Goal: Information Seeking & Learning: Stay updated

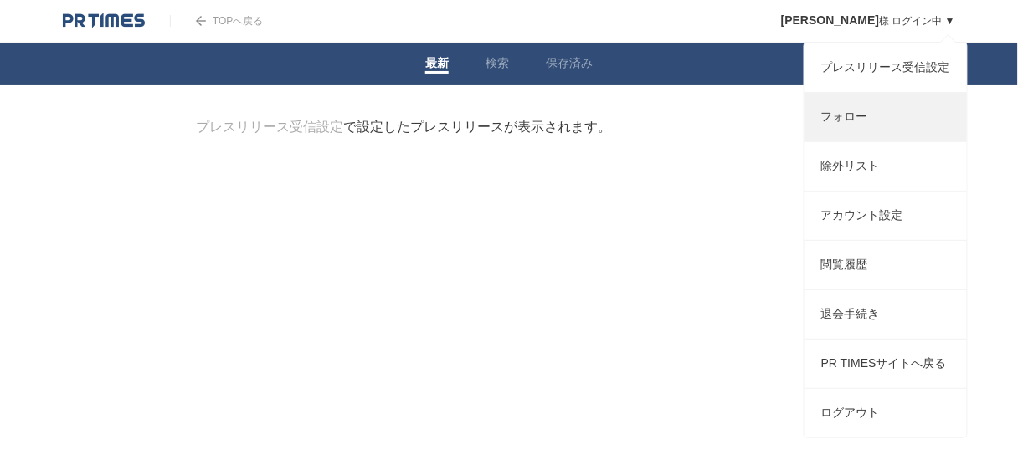
click at [846, 131] on link "フォロー" at bounding box center [885, 117] width 162 height 49
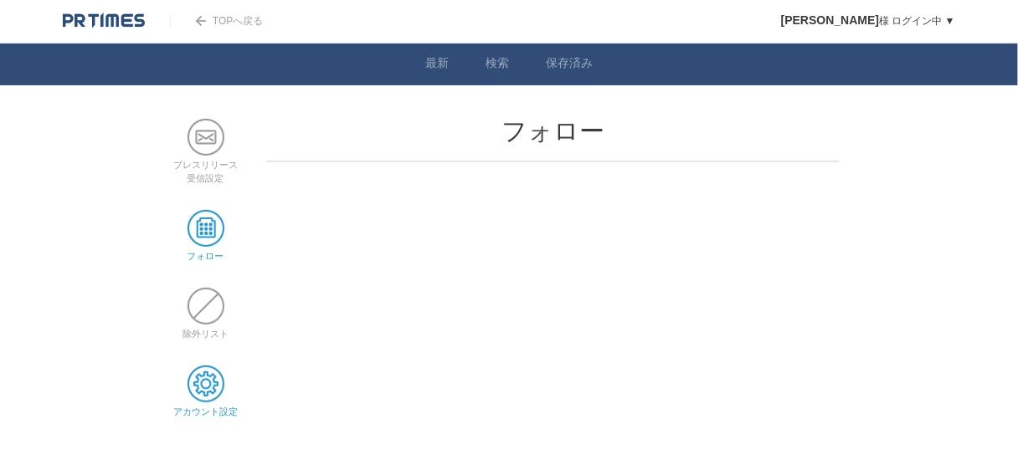
click at [208, 380] on span at bounding box center [205, 384] width 37 height 37
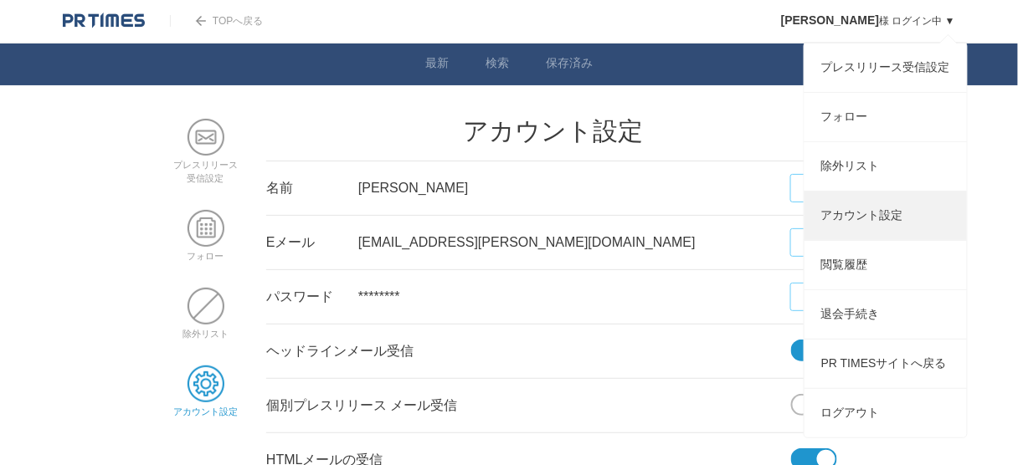
click at [856, 240] on link "アカウント設定" at bounding box center [885, 216] width 162 height 49
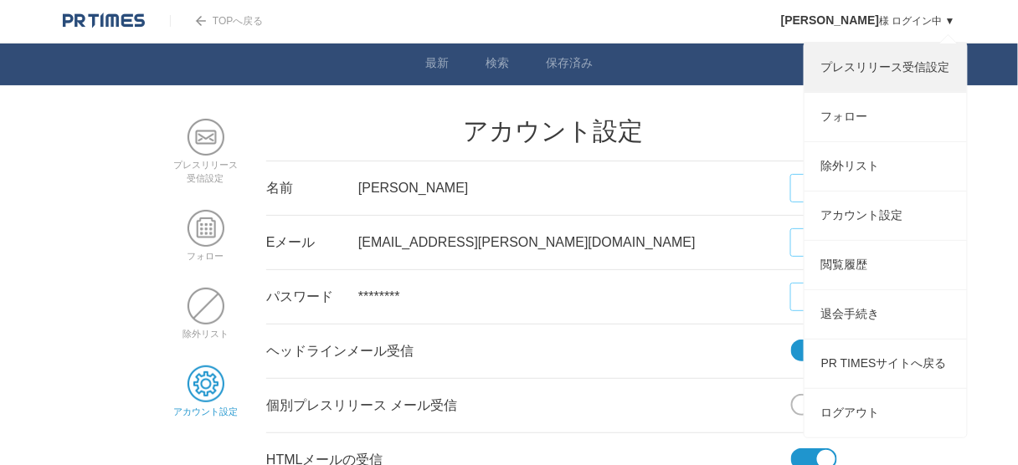
click at [910, 73] on link "プレスリリース受信設定" at bounding box center [885, 68] width 162 height 49
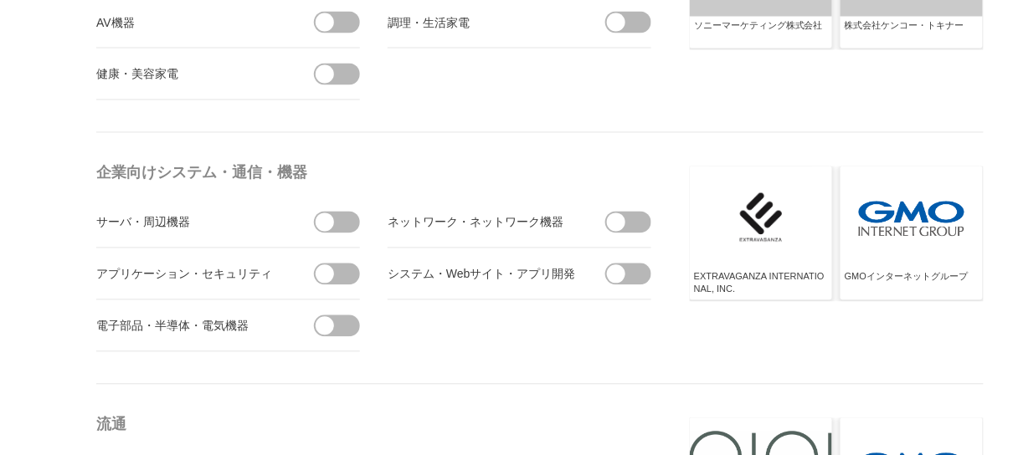
scroll to position [803, 0]
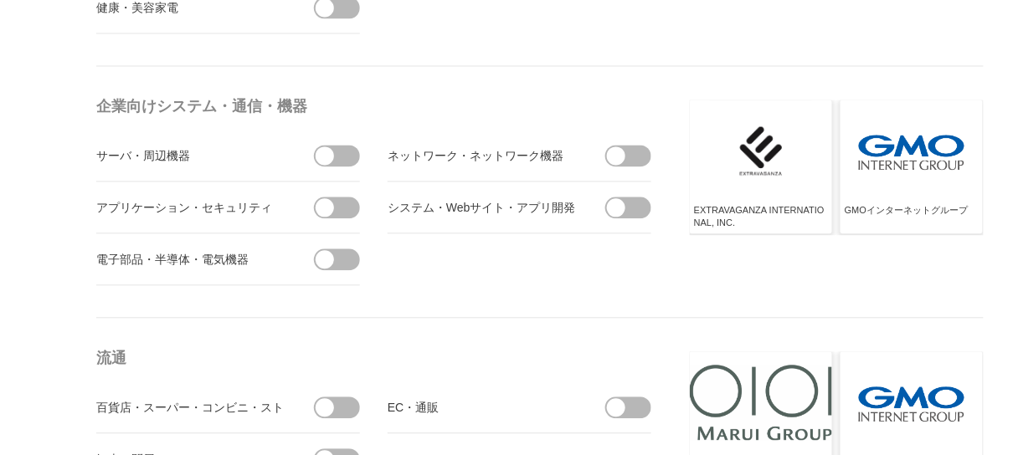
click at [341, 205] on span at bounding box center [342, 208] width 35 height 22
click at [0, 0] on input "checkbox" at bounding box center [0, 0] width 0 height 0
click at [628, 204] on span at bounding box center [633, 208] width 35 height 22
click at [0, 0] on input "checkbox" at bounding box center [0, 0] width 0 height 0
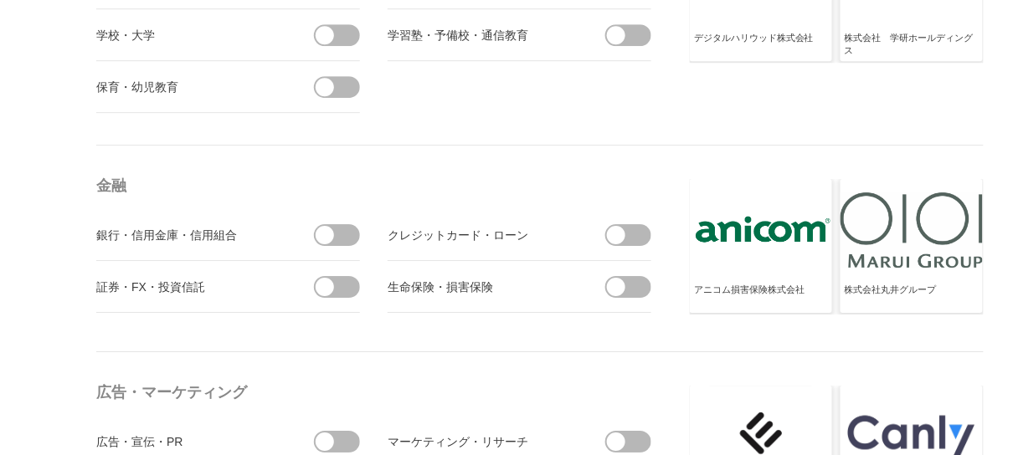
scroll to position [4686, 0]
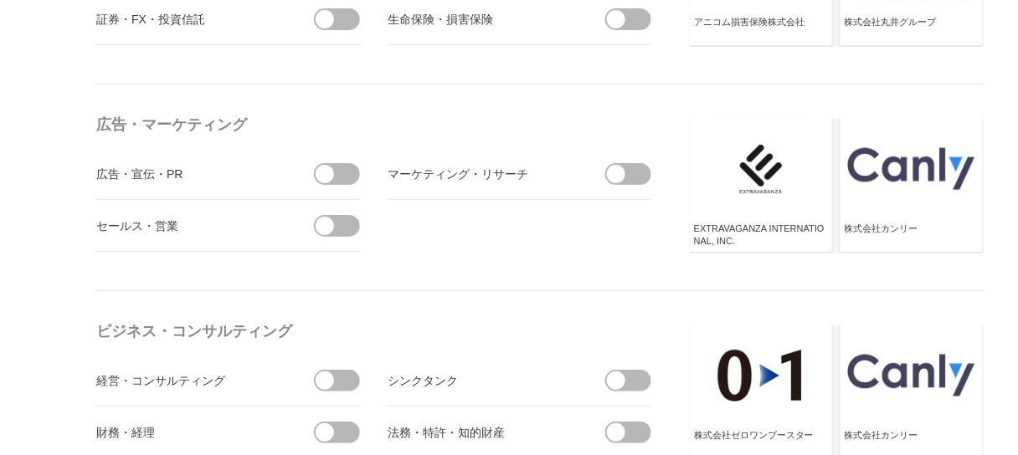
click at [633, 163] on span at bounding box center [633, 174] width 35 height 22
click at [0, 0] on input "checkbox" at bounding box center [0, 0] width 0 height 0
click at [326, 167] on span at bounding box center [324, 174] width 18 height 18
click at [0, 0] on input "checkbox" at bounding box center [0, 0] width 0 height 0
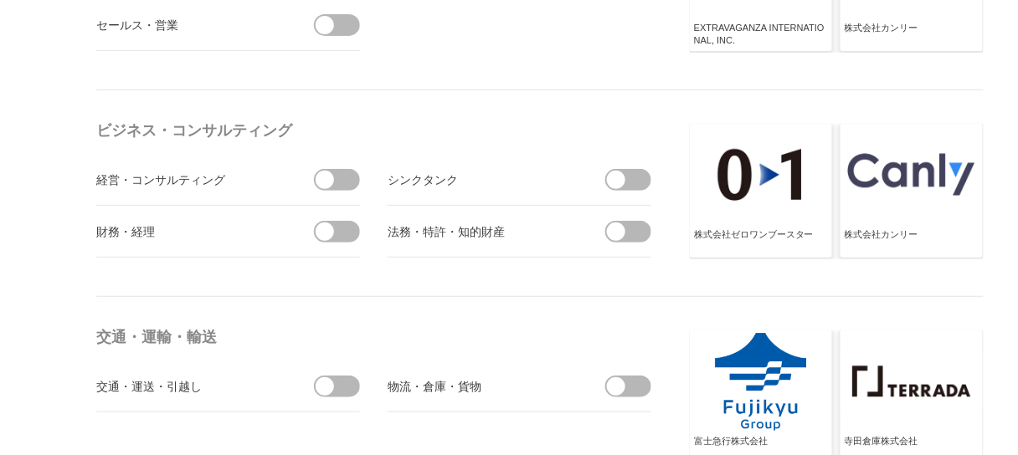
click at [336, 229] on span at bounding box center [342, 232] width 35 height 22
click at [0, 0] on input "checkbox" at bounding box center [0, 0] width 0 height 0
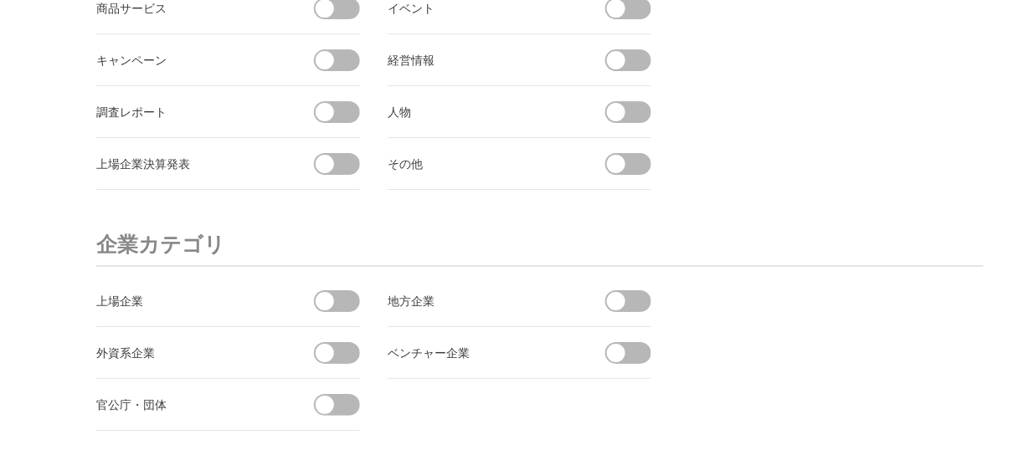
scroll to position [6293, 0]
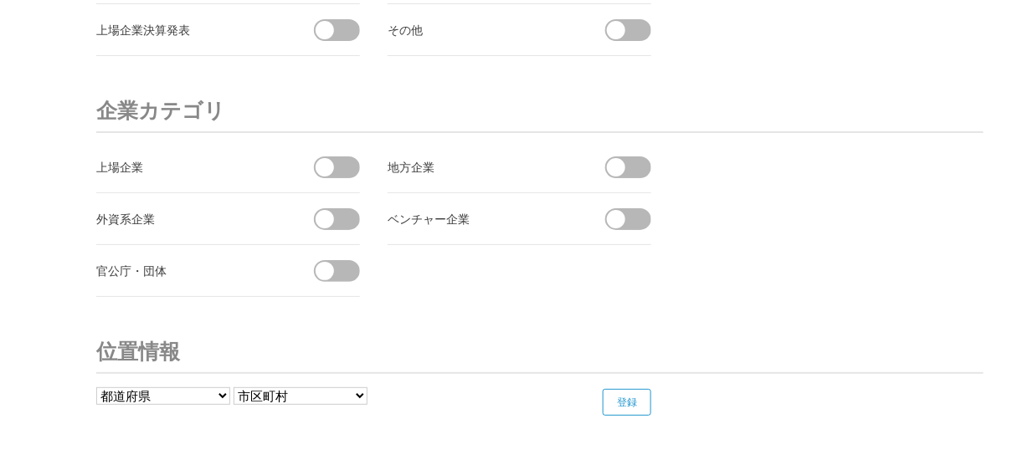
click at [331, 158] on span at bounding box center [324, 167] width 18 height 18
click at [0, 0] on input "checkbox" at bounding box center [0, 0] width 0 height 0
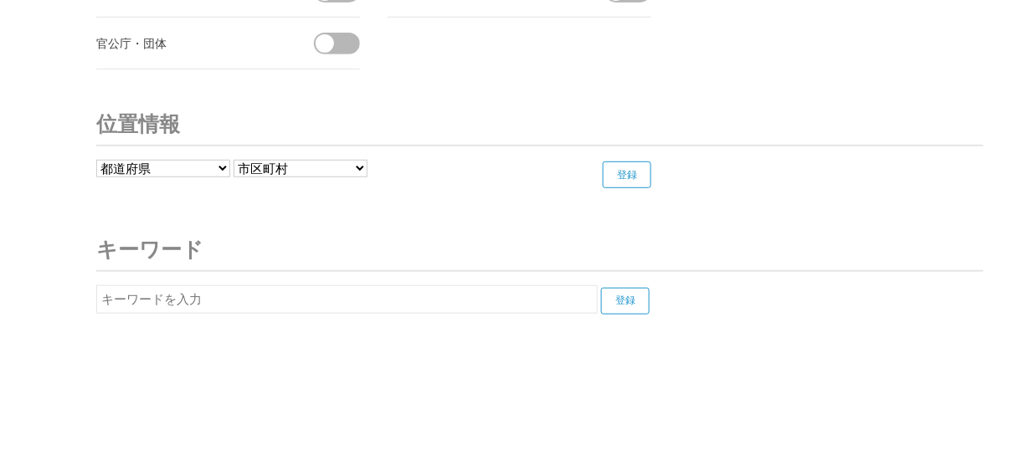
click at [509, 290] on input "text" at bounding box center [346, 299] width 501 height 28
click at [638, 292] on input "登録" at bounding box center [625, 301] width 49 height 27
click at [181, 285] on input "Concur" at bounding box center [346, 299] width 501 height 28
type input "C"
type input "ｄ"
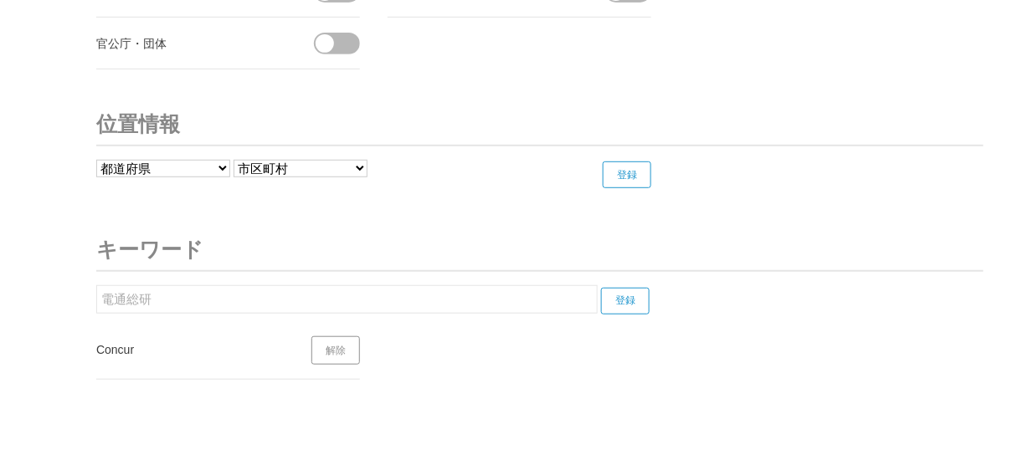
click at [639, 288] on input "登録" at bounding box center [625, 301] width 49 height 27
click at [169, 285] on input "電通総研" at bounding box center [346, 299] width 501 height 28
type input "電"
click at [634, 288] on input "登録" at bounding box center [625, 301] width 49 height 27
drag, startPoint x: 171, startPoint y: 288, endPoint x: 12, endPoint y: 265, distance: 160.6
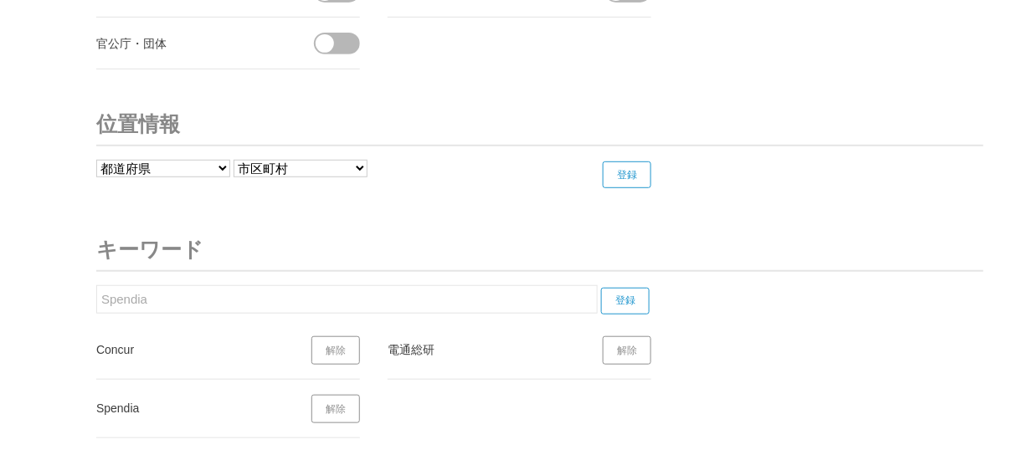
click at [615, 288] on input "登録" at bounding box center [625, 301] width 49 height 27
click at [215, 285] on input "Kyriba" at bounding box center [346, 299] width 501 height 28
type input "K"
click at [631, 288] on input "登録" at bounding box center [625, 301] width 49 height 27
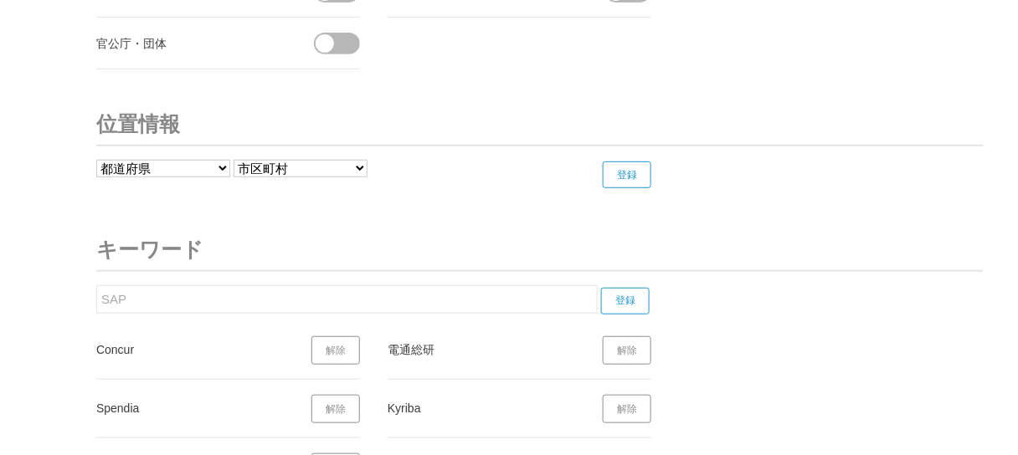
click at [142, 285] on input "SAP" at bounding box center [346, 299] width 501 height 28
click at [613, 288] on input "登録" at bounding box center [625, 301] width 49 height 27
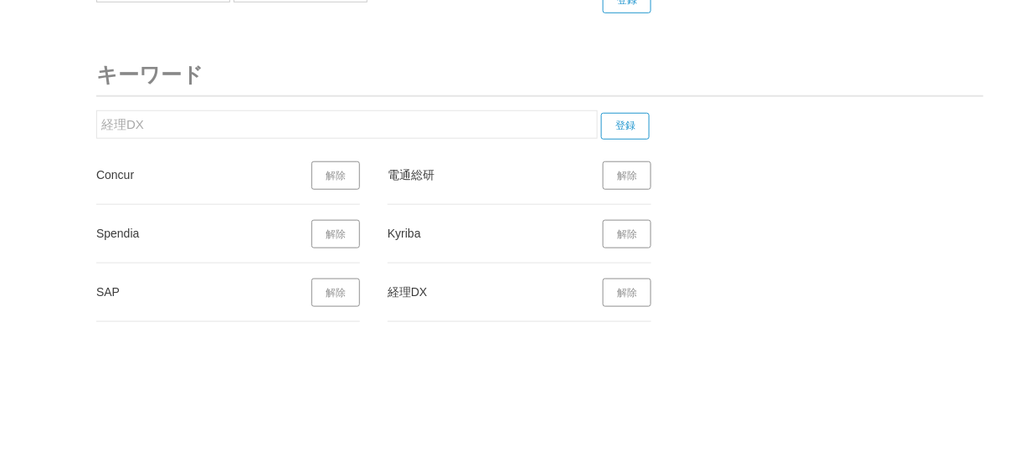
click at [310, 110] on input "経理DX" at bounding box center [346, 124] width 501 height 28
type input "経"
click at [624, 113] on input "登録" at bounding box center [625, 126] width 49 height 27
click at [305, 110] on input "経費精算" at bounding box center [346, 124] width 501 height 28
type input "経"
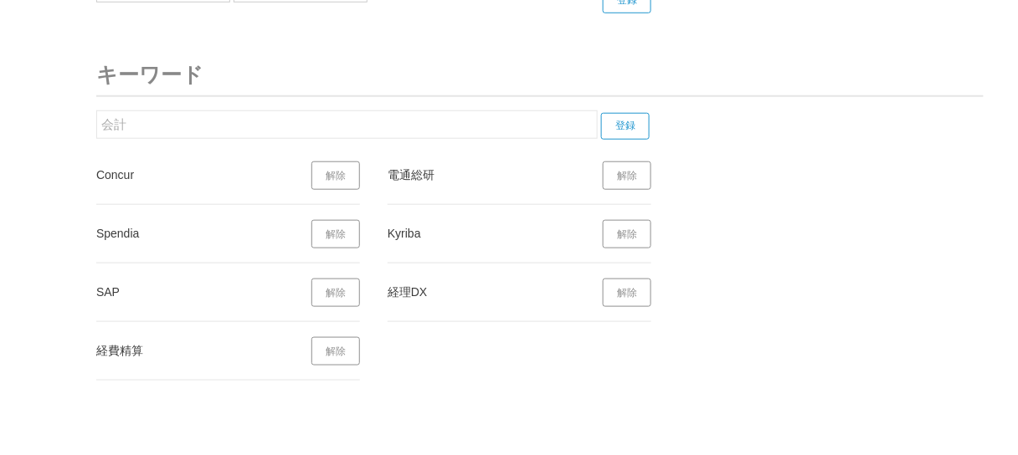
drag, startPoint x: 611, startPoint y: 112, endPoint x: 444, endPoint y: 123, distance: 166.9
click at [609, 113] on input "登録" at bounding box center [625, 126] width 49 height 27
click at [291, 114] on input "会計" at bounding box center [346, 124] width 501 height 28
type input "会"
click at [633, 113] on input "登録" at bounding box center [625, 126] width 49 height 27
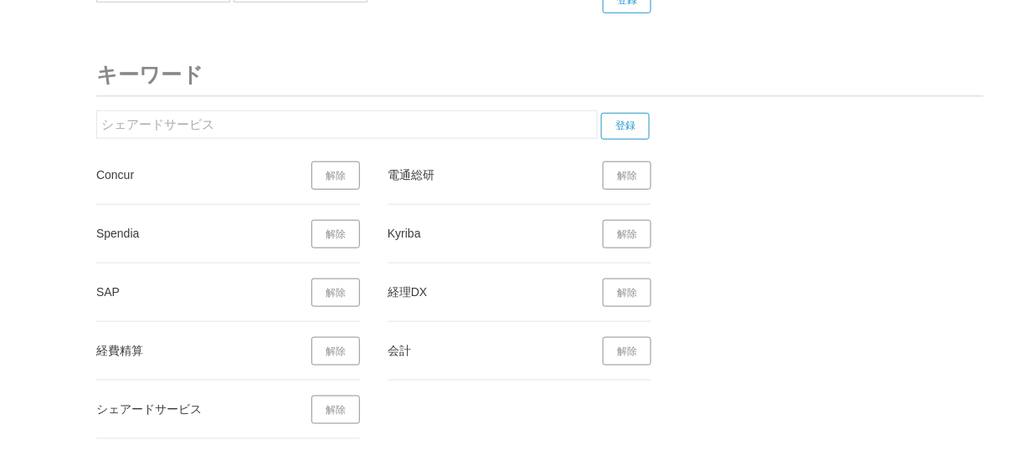
click at [163, 115] on input "シェアードサービス" at bounding box center [346, 124] width 501 height 28
click at [620, 113] on input "登録" at bounding box center [625, 126] width 49 height 27
click at [241, 114] on input "BPO" at bounding box center [346, 124] width 501 height 28
type input "B"
type input "新"
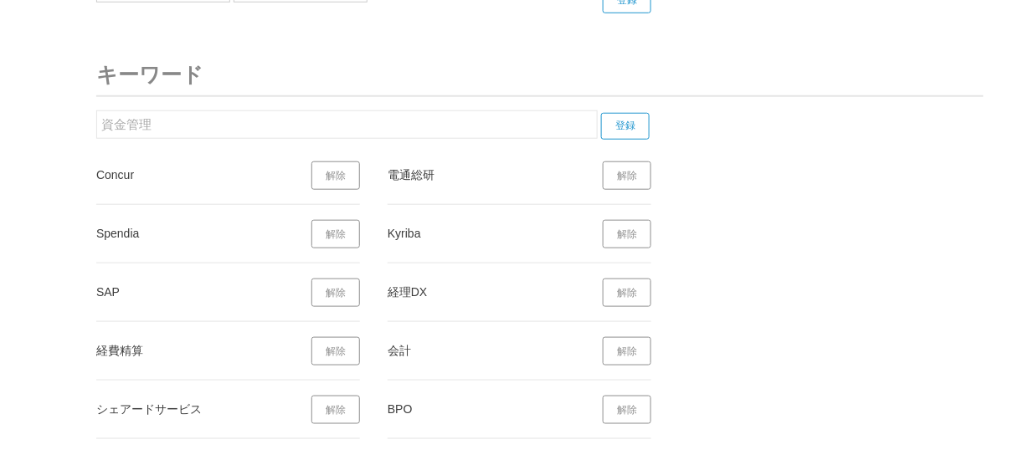
click at [629, 113] on input "登録" at bounding box center [625, 126] width 49 height 27
click at [193, 111] on input "資金管理" at bounding box center [346, 124] width 501 height 28
type input "資"
type input "で"
click at [628, 115] on input "登録" at bounding box center [625, 126] width 49 height 27
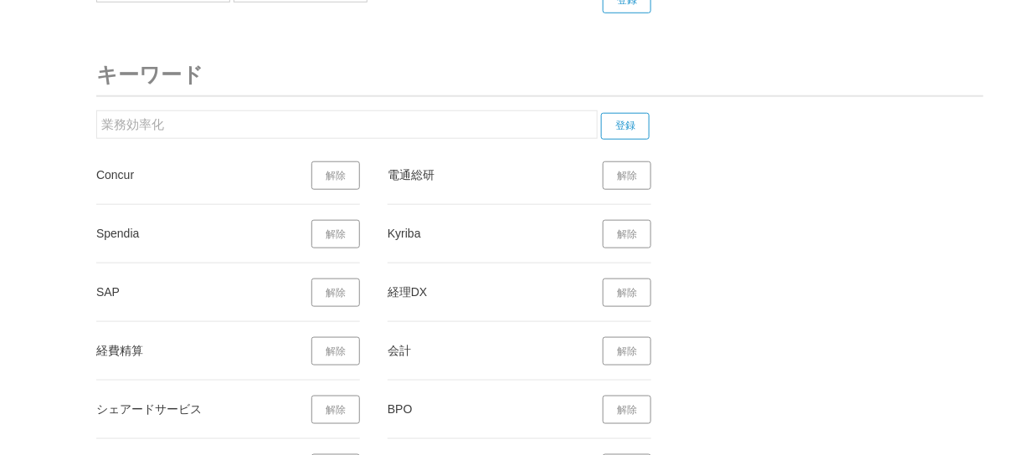
drag, startPoint x: 163, startPoint y: 107, endPoint x: 3, endPoint y: 108, distance: 159.8
type input "バックオフィス"
click at [645, 113] on input "登録" at bounding box center [625, 126] width 49 height 27
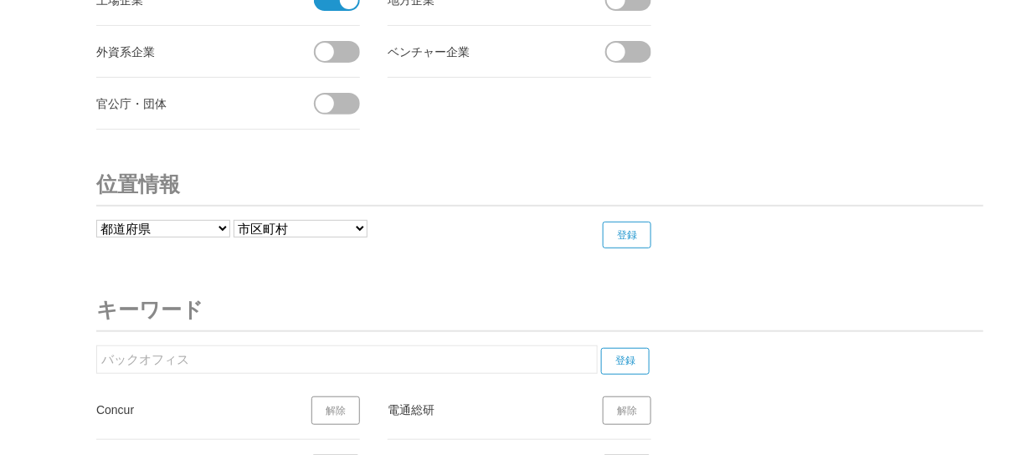
scroll to position [6527, 0]
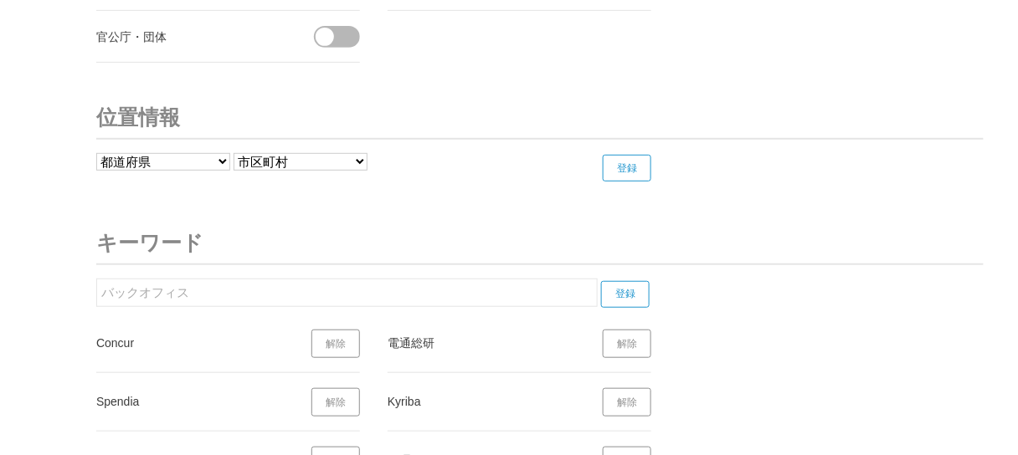
drag, startPoint x: 197, startPoint y: 277, endPoint x: -70, endPoint y: 304, distance: 268.3
type input "経営管理"
click at [623, 282] on input "登録" at bounding box center [625, 294] width 49 height 27
drag, startPoint x: 220, startPoint y: 285, endPoint x: -115, endPoint y: 285, distance: 334.7
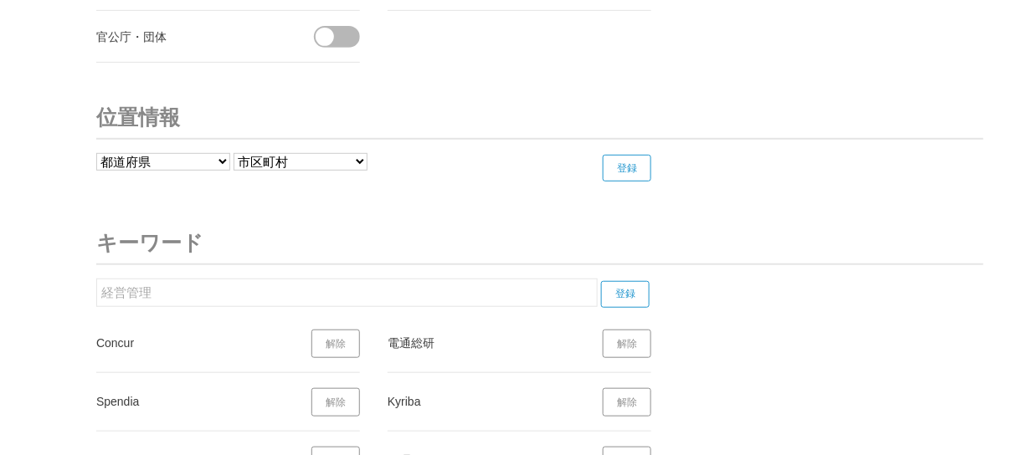
click at [613, 285] on input "登録" at bounding box center [625, 294] width 49 height 27
drag, startPoint x: 154, startPoint y: 287, endPoint x: -31, endPoint y: 273, distance: 185.5
type input "経理"
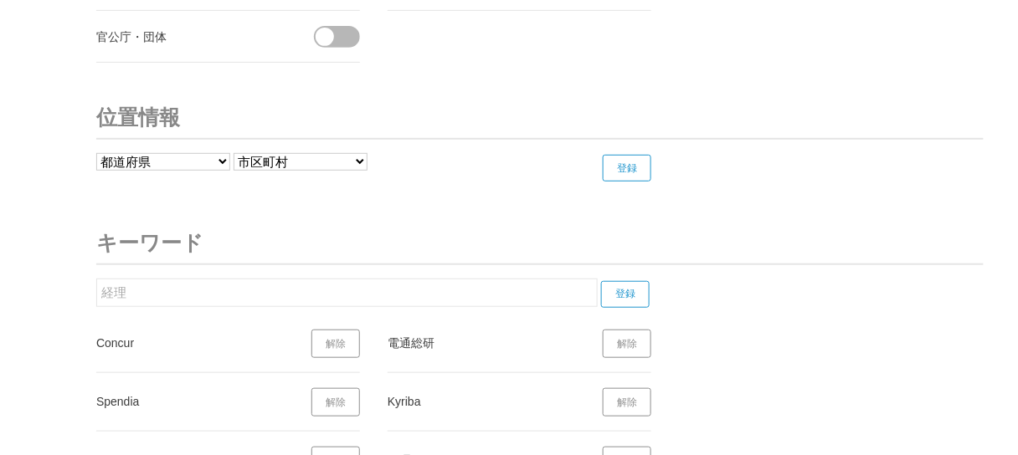
click at [632, 281] on input "登録" at bounding box center [625, 294] width 49 height 27
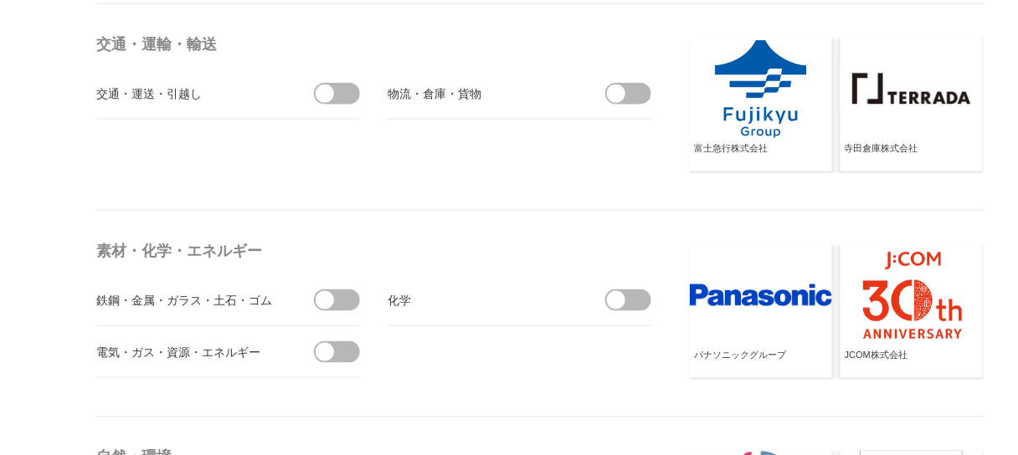
scroll to position [4644, 0]
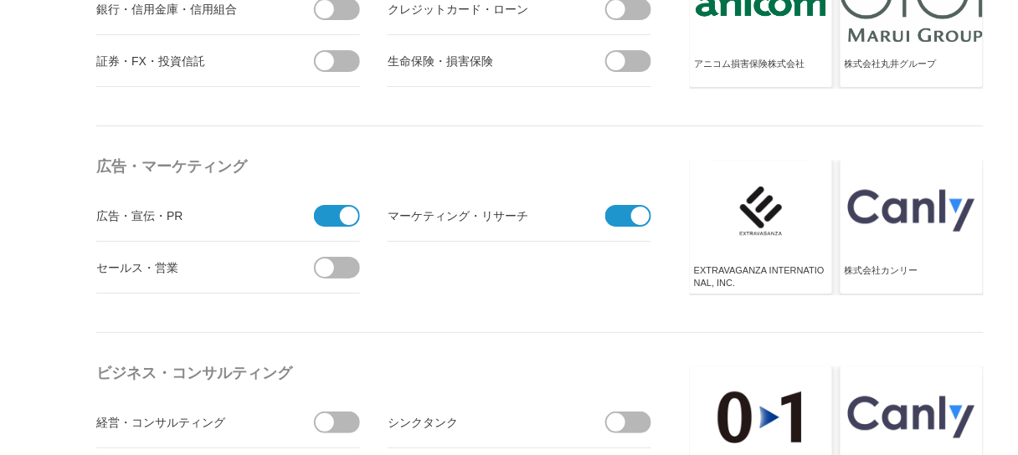
click at [332, 205] on span at bounding box center [331, 216] width 35 height 22
click at [0, 0] on input "受信しない" at bounding box center [0, 0] width 0 height 0
click at [622, 205] on span at bounding box center [622, 216] width 35 height 22
click at [0, 0] on input "受信しない" at bounding box center [0, 0] width 0 height 0
click at [649, 205] on span at bounding box center [633, 216] width 35 height 22
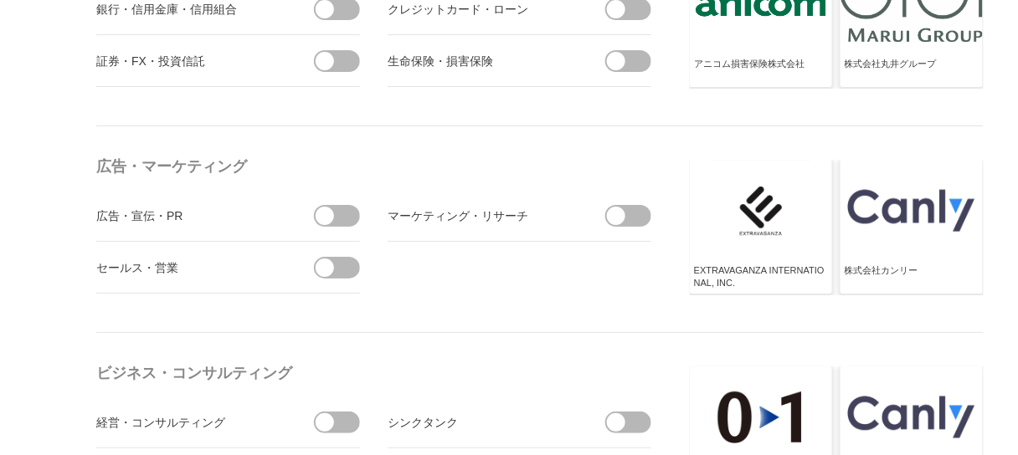
click at [0, 0] on input "受信する" at bounding box center [0, 0] width 0 height 0
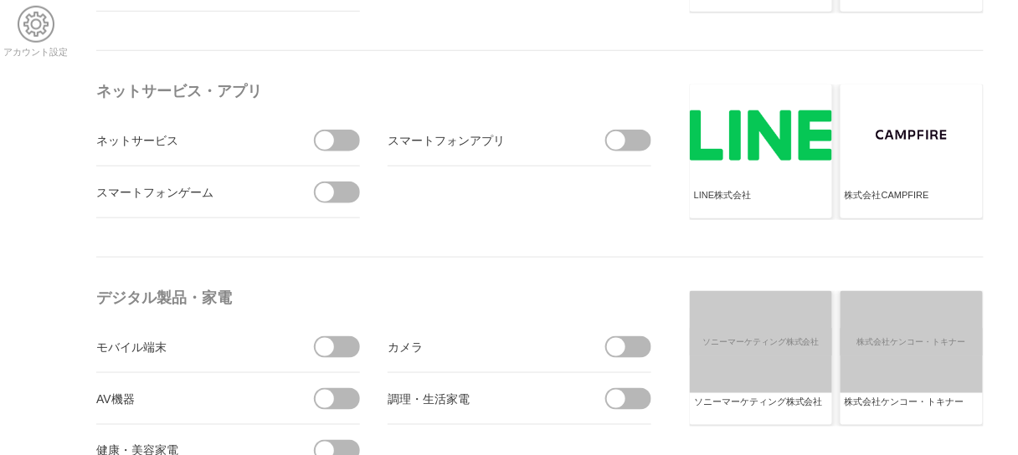
scroll to position [0, 0]
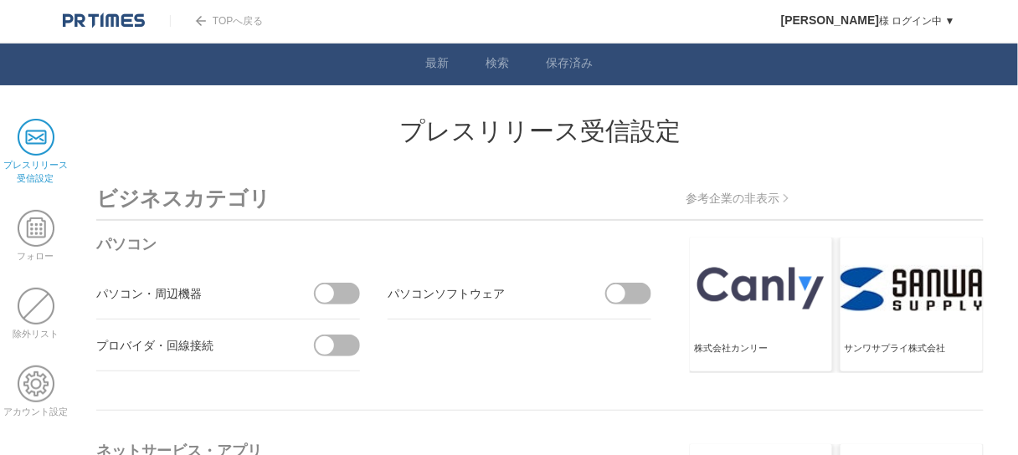
click at [114, 16] on img at bounding box center [104, 21] width 82 height 17
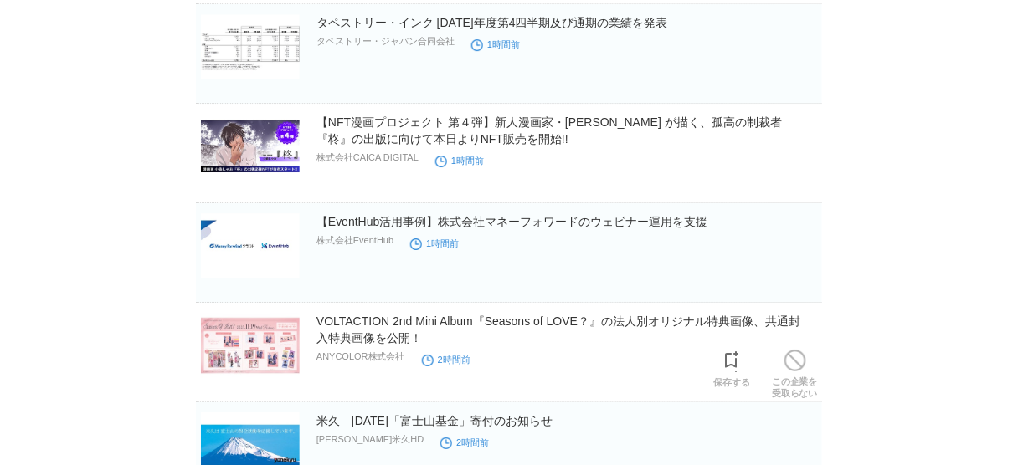
scroll to position [3079, 0]
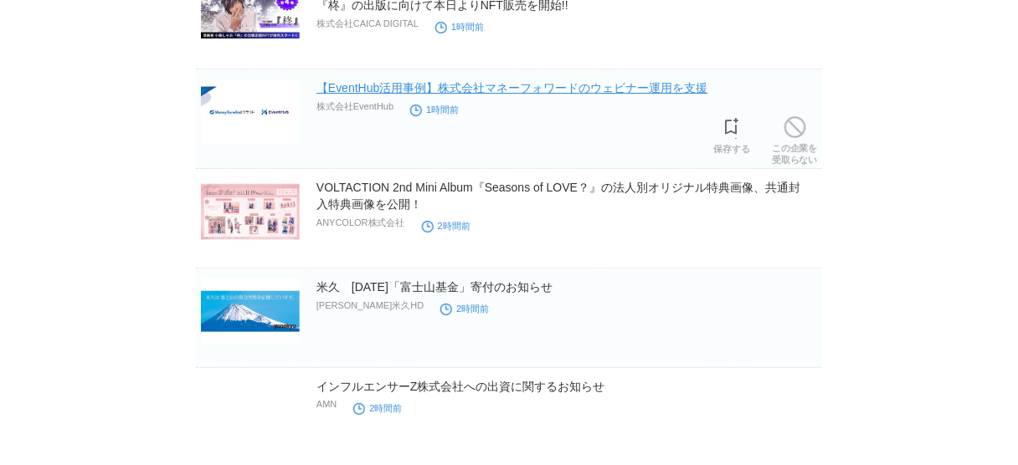
click at [433, 81] on link "【EventHub活用事例】株式会社マネーフォワードのウェビナー運用を支援" at bounding box center [511, 87] width 391 height 13
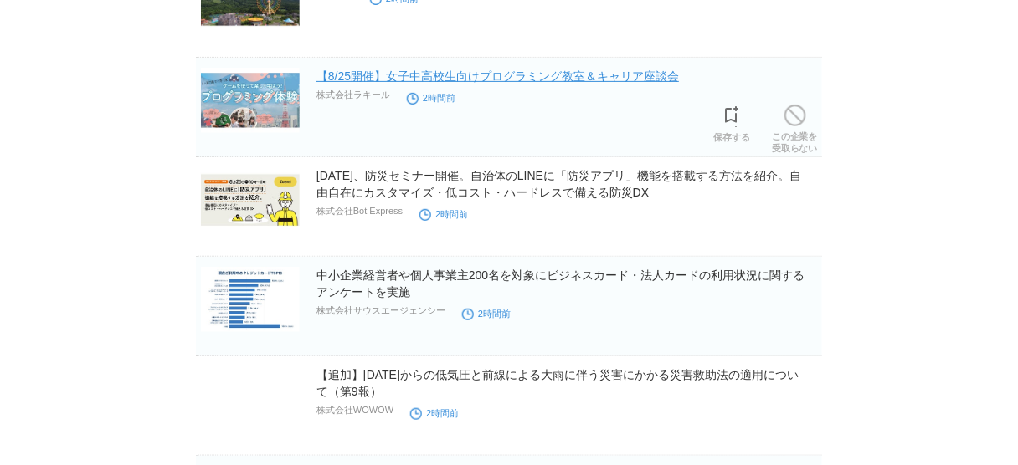
scroll to position [6544, 0]
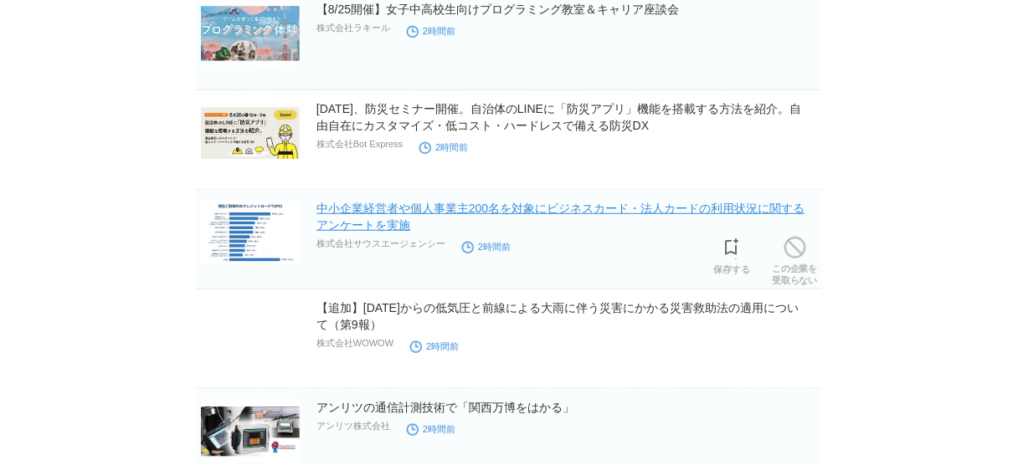
click at [423, 202] on link "中小企業経営者や個人事業主200名を対象にビジネスカード・法人カードの利用状況に関するアンケートを実施" at bounding box center [560, 217] width 488 height 30
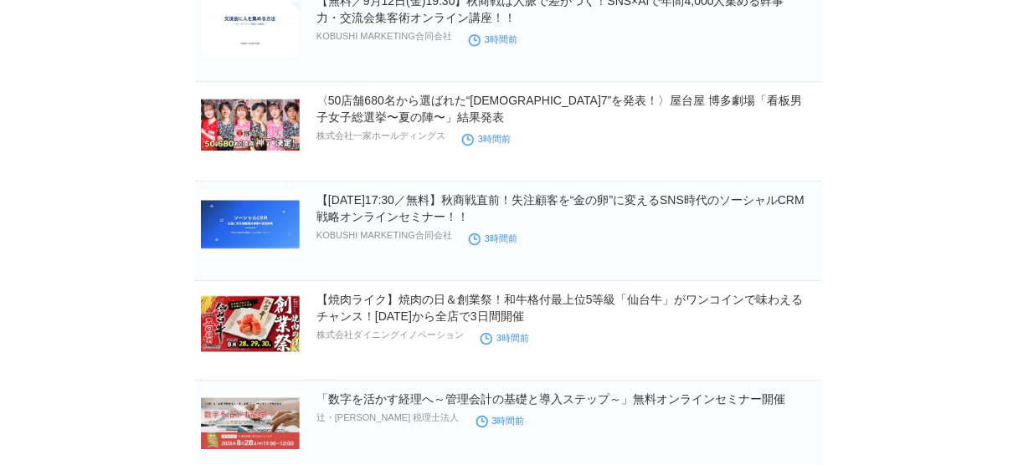
scroll to position [7540, 0]
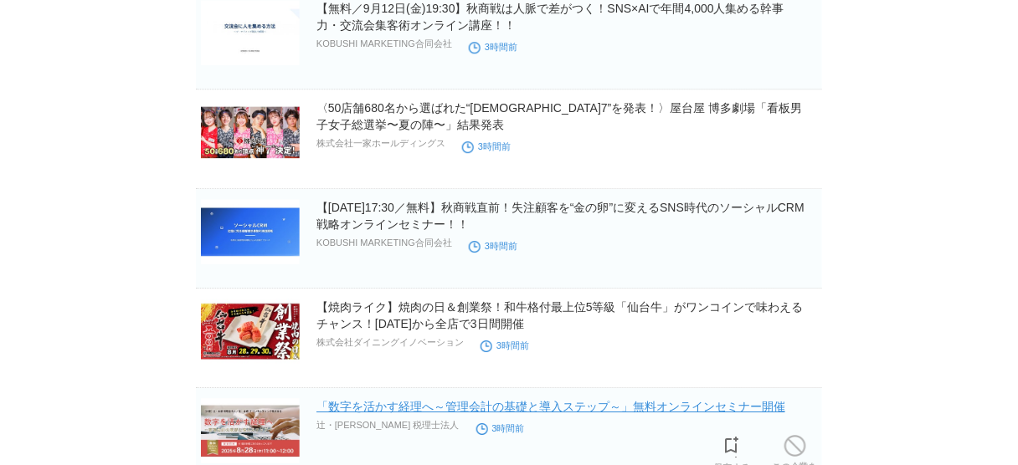
click at [502, 400] on link "「数字を活かす経理へ～管理会計の基礎と導入ステップ～」無料オンラインセミナー開催" at bounding box center [550, 406] width 469 height 13
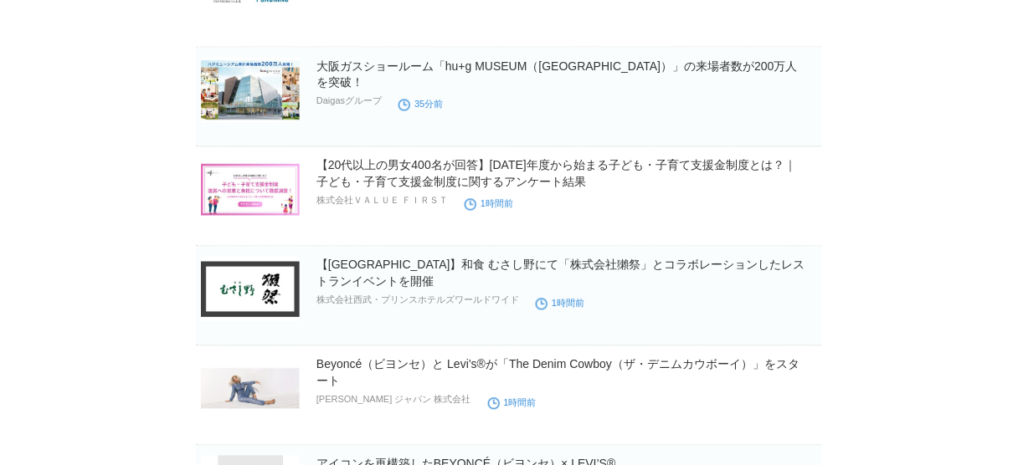
scroll to position [0, 0]
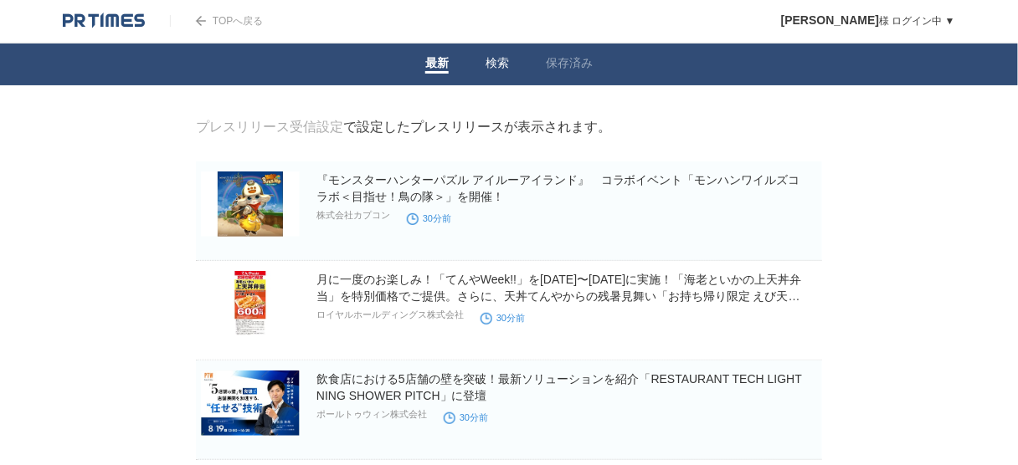
click at [490, 62] on link "検索" at bounding box center [496, 65] width 23 height 18
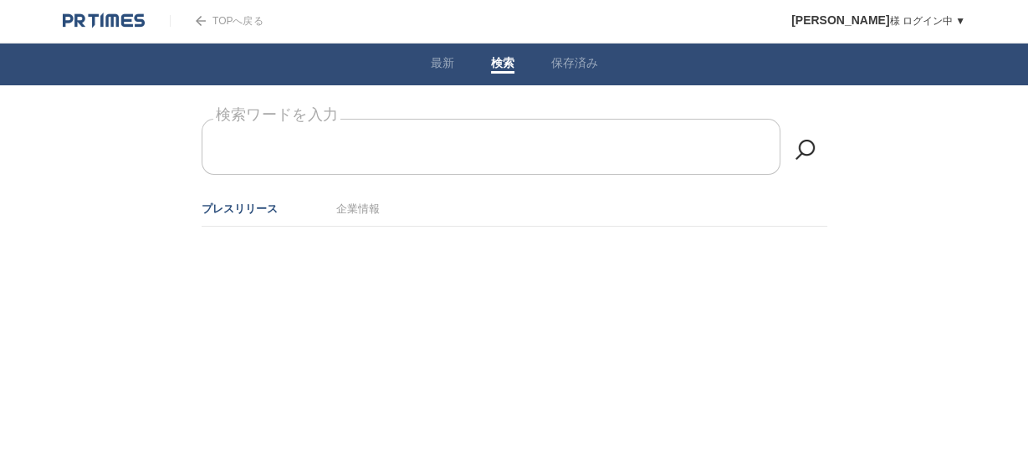
click at [450, 153] on input "検索ワードを入力" at bounding box center [491, 147] width 579 height 56
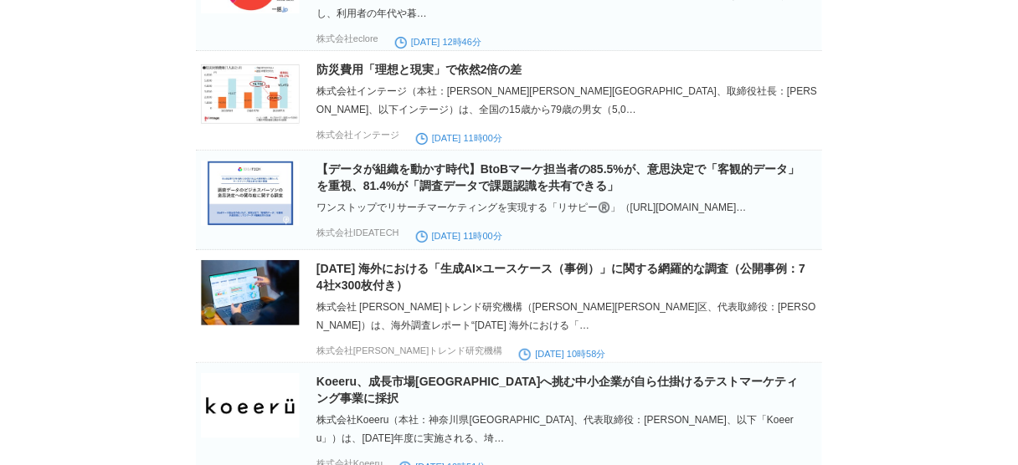
scroll to position [1607, 0]
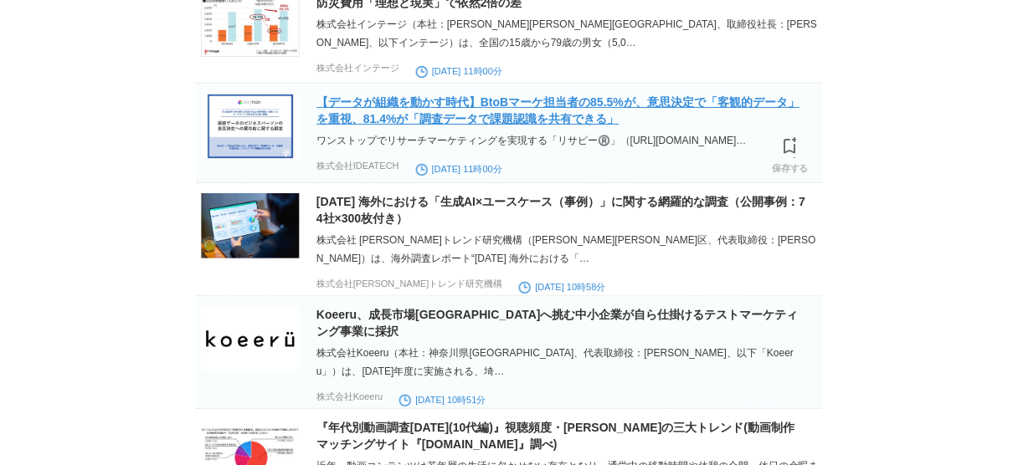
click at [586, 126] on link "【データが組織を動かす時代】BtoBマーケ担当者の85.5%が、意思決定で「客観的データ」を重視、81.4%が「調査データで課題認識を共有できる」" at bounding box center [557, 110] width 483 height 30
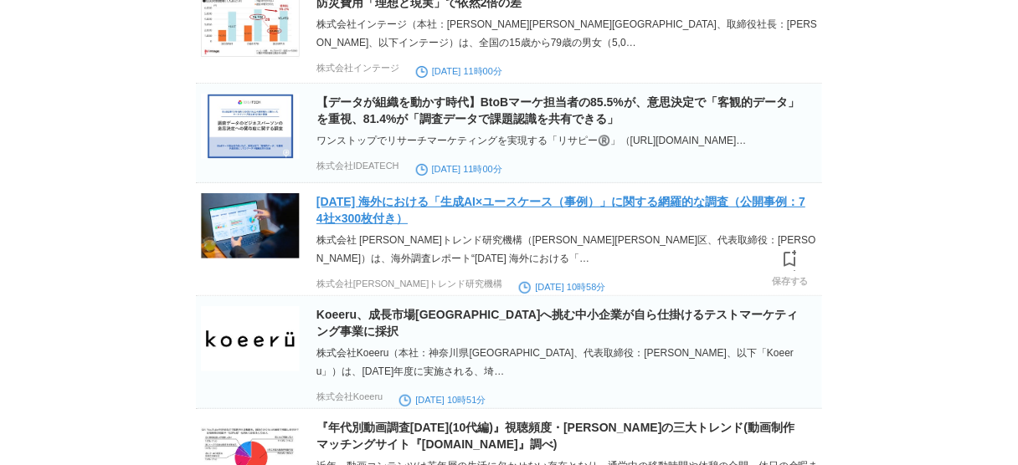
click at [700, 221] on link "[DATE] 海外における「生成AI×ユースケース（事例）」に関する網羅的な調査（公開事例：74社×300枚付き）" at bounding box center [560, 210] width 489 height 30
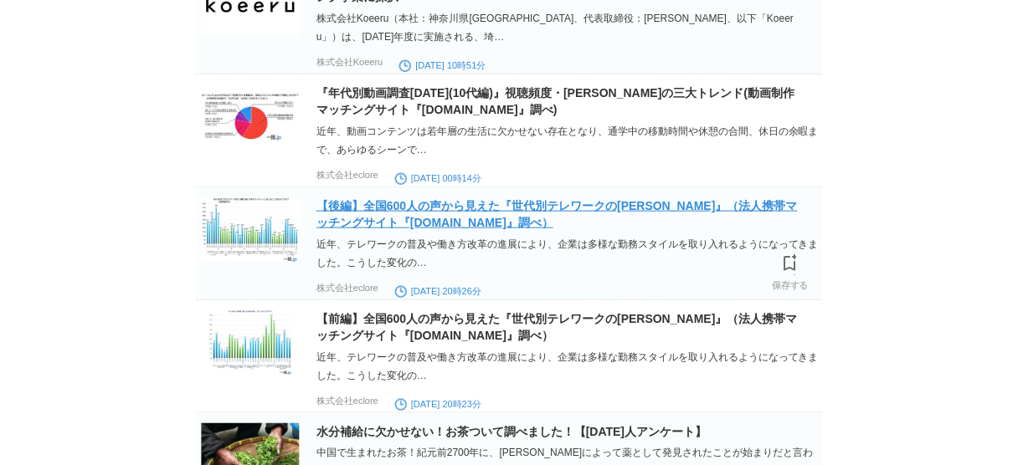
scroll to position [2008, 0]
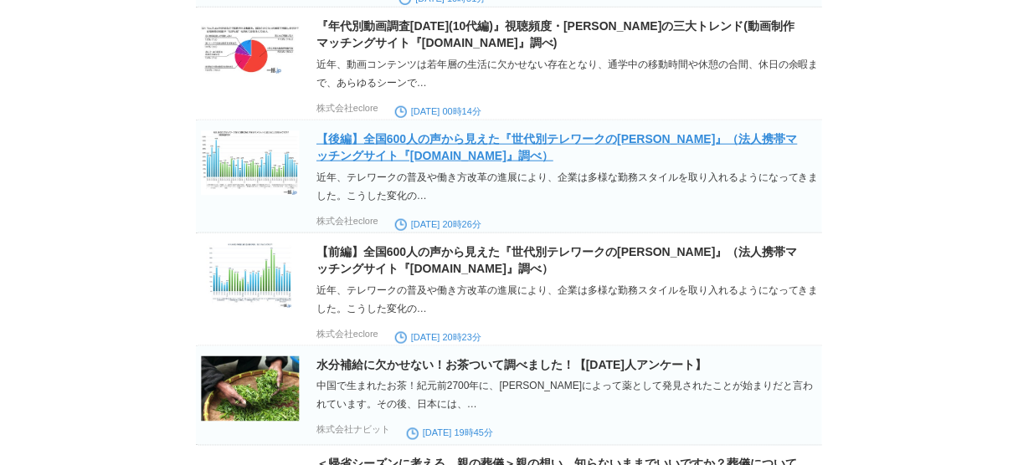
click at [533, 162] on link "【後編】全国600人の声から見えた『世代別テレワークの[PERSON_NAME]』（法人携帯マッチングサイト『[DOMAIN_NAME]』調べ）" at bounding box center [556, 147] width 481 height 30
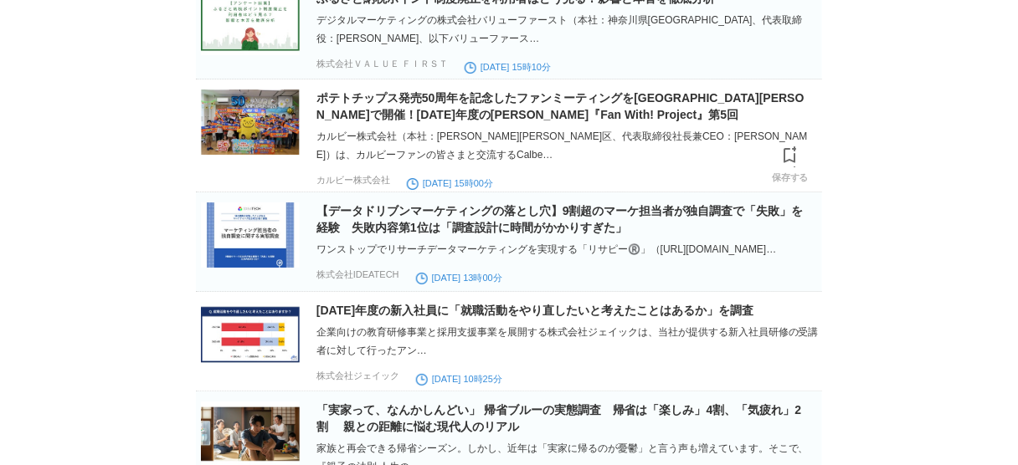
scroll to position [3079, 0]
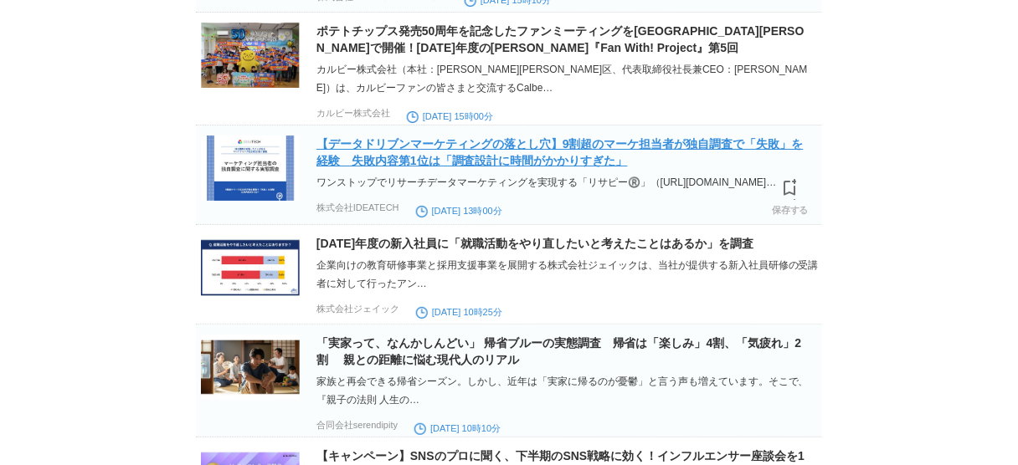
click at [534, 167] on link "【データドリブンマーケティングの落とし穴】9割超のマーケ担当者が独自調査で「失敗」を経験　失敗内容第1位は「調査設計に時間がかかりすぎた」" at bounding box center [559, 152] width 487 height 30
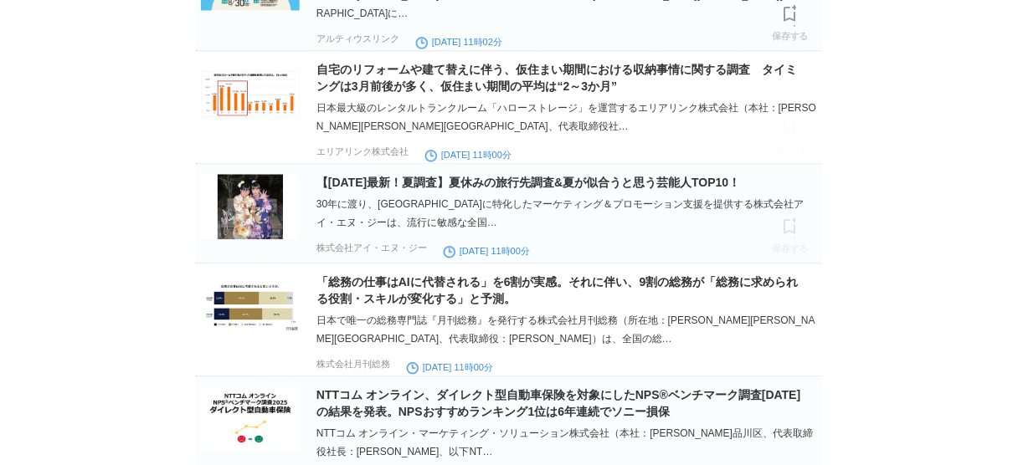
scroll to position [9037, 0]
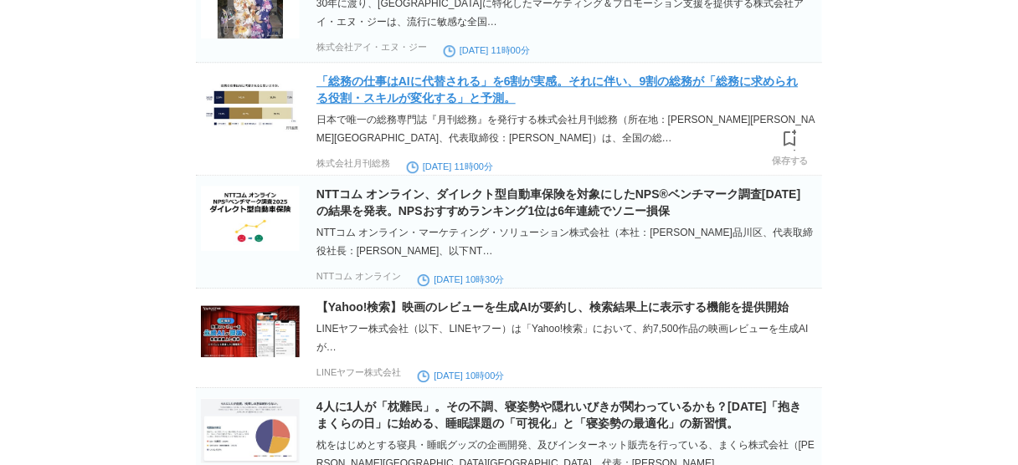
click at [450, 105] on link "「総務の仕事はAIに代替される」を6割が実感。それに伴い、9割の総務が「総務に求められる役割・スキルが変化する」と予測。" at bounding box center [557, 89] width 482 height 30
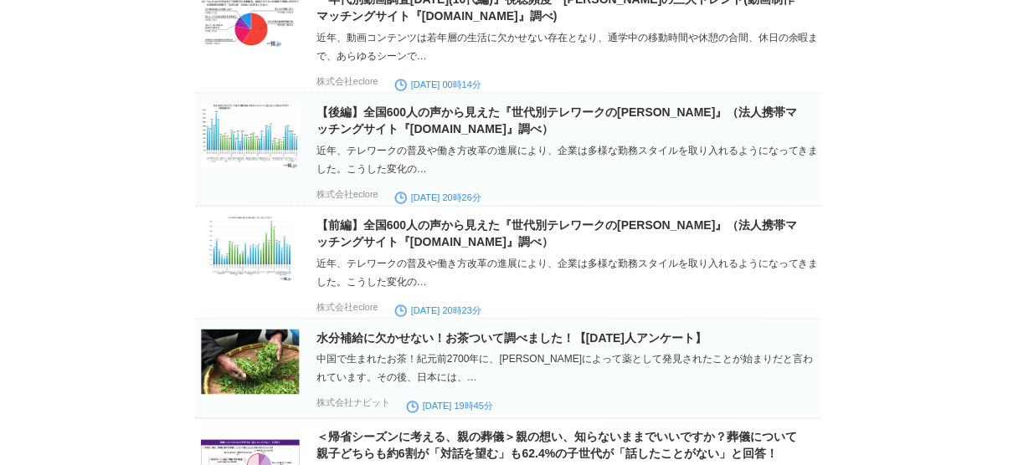
scroll to position [0, 0]
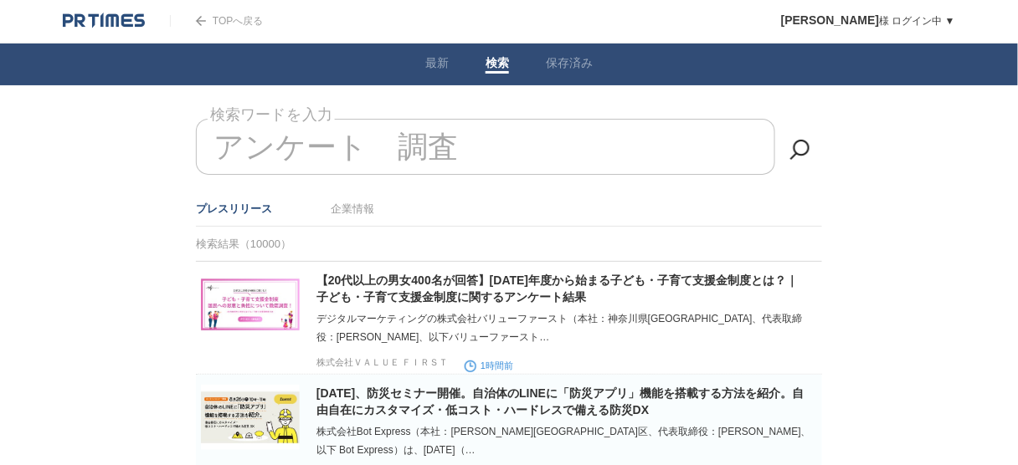
click at [459, 151] on input "アンケート　調査" at bounding box center [485, 147] width 579 height 56
drag, startPoint x: 367, startPoint y: 151, endPoint x: -50, endPoint y: 145, distance: 417.6
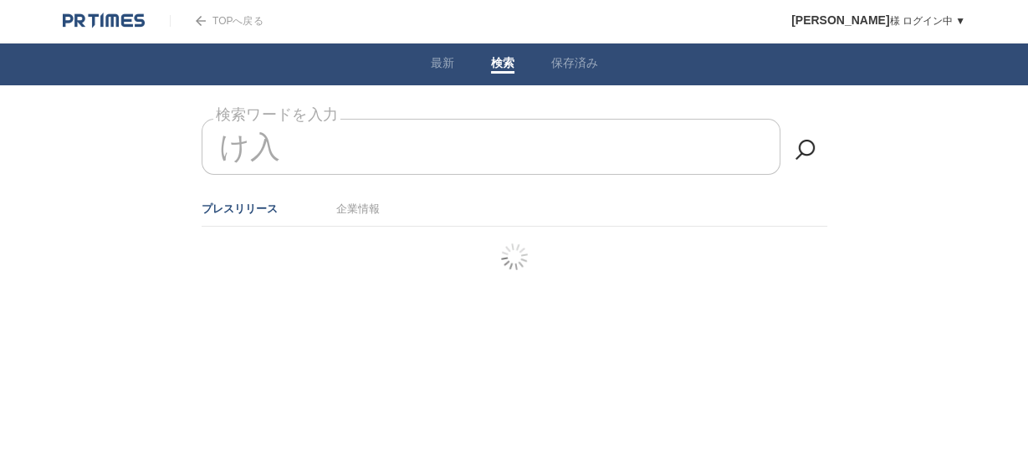
type input "け"
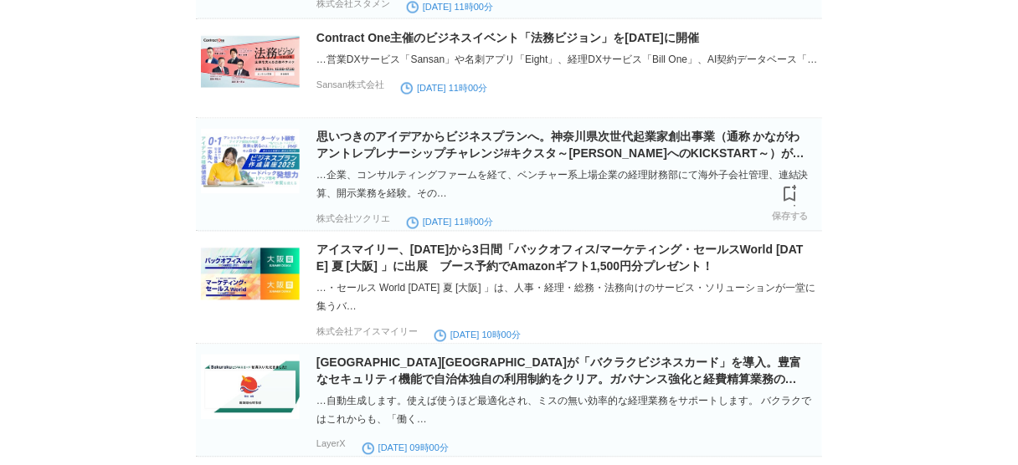
scroll to position [3950, 0]
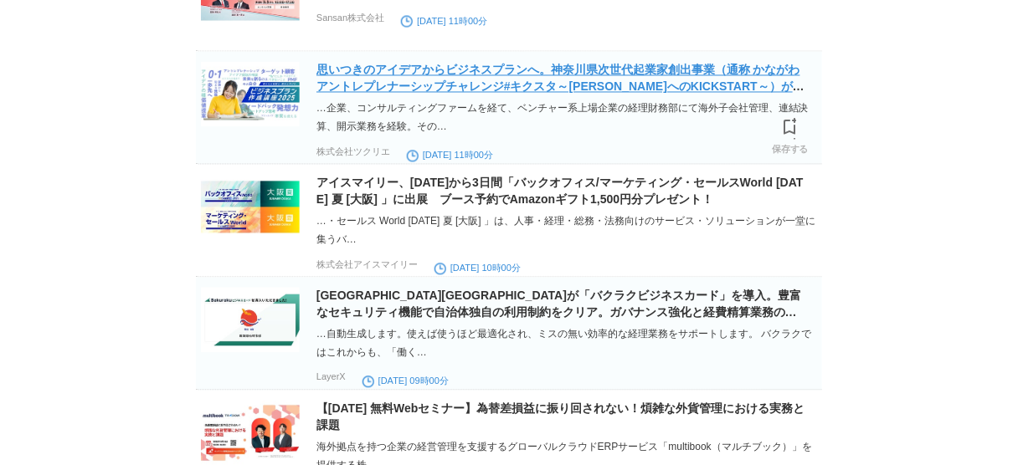
type input "経理"
click at [525, 110] on link "思いつきのアイデアからビジネスプランへ。神奈川県次世代起業家創出事業（通称 かながわアントレプレナーシップチャレンジ#キクスタ～[PERSON_NAME]への…" at bounding box center [560, 87] width 488 height 47
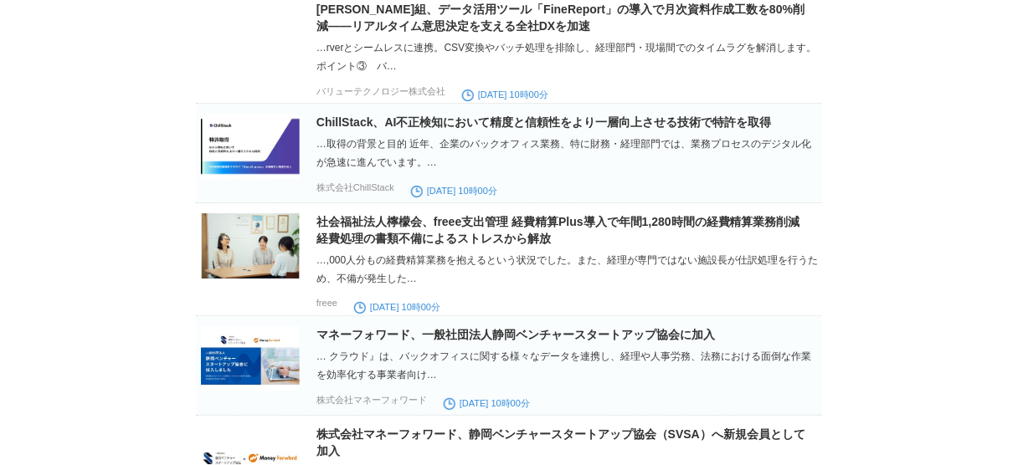
scroll to position [11032, 0]
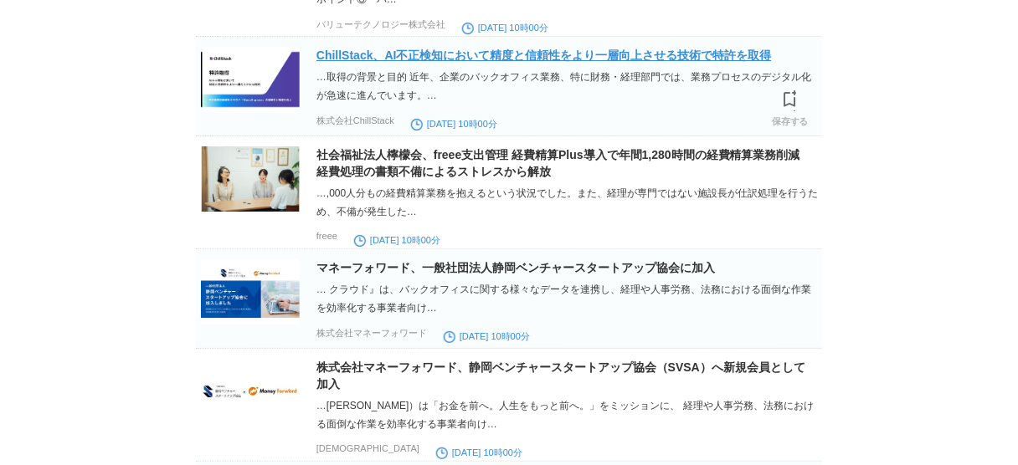
click at [651, 62] on link "ChillStack、AI不正検知において精度と信頼性をより一層向上させる技術で特許を取得" at bounding box center [543, 55] width 455 height 13
